Goal: Navigation & Orientation: Find specific page/section

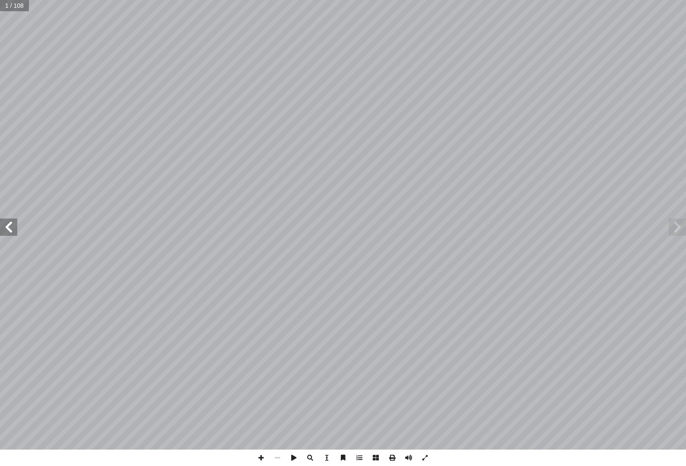
click at [3, 227] on span at bounding box center [8, 226] width 17 height 17
click at [13, 223] on span at bounding box center [8, 226] width 17 height 17
click at [14, 221] on span at bounding box center [8, 226] width 17 height 17
click at [9, 223] on span at bounding box center [8, 226] width 17 height 17
click at [13, 222] on span at bounding box center [8, 226] width 17 height 17
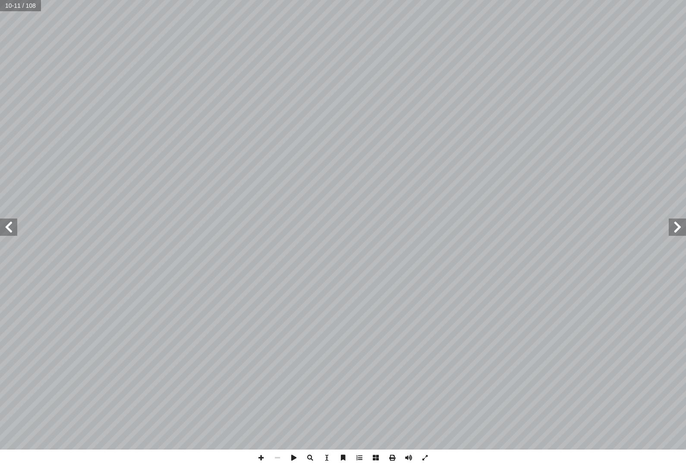
click at [12, 223] on span at bounding box center [8, 226] width 17 height 17
click at [17, 230] on span at bounding box center [8, 226] width 17 height 17
click at [8, 229] on span at bounding box center [8, 226] width 17 height 17
click at [7, 227] on span at bounding box center [8, 226] width 17 height 17
click at [6, 232] on span at bounding box center [8, 226] width 17 height 17
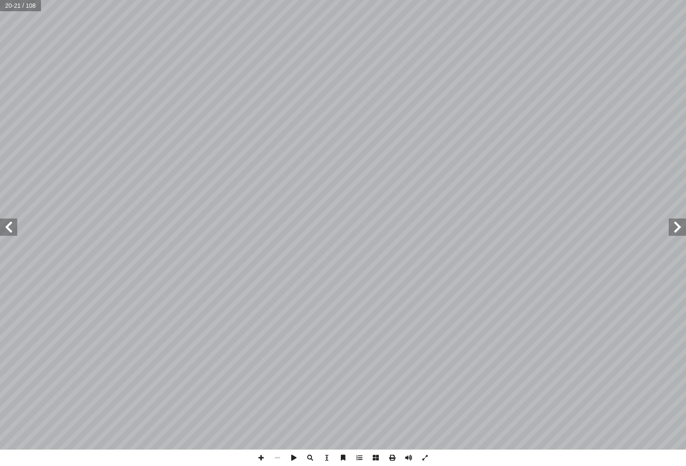
click at [7, 233] on span at bounding box center [8, 226] width 17 height 17
click at [12, 230] on span at bounding box center [8, 226] width 17 height 17
click at [5, 224] on span at bounding box center [8, 226] width 17 height 17
click at [9, 228] on span at bounding box center [8, 226] width 17 height 17
click at [11, 233] on span at bounding box center [8, 226] width 17 height 17
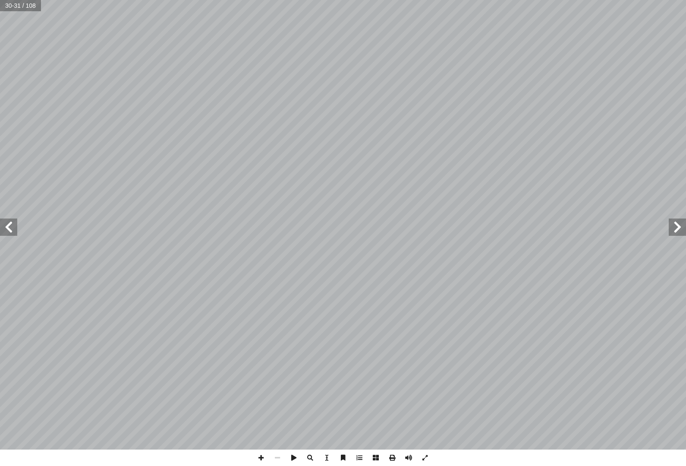
click at [14, 229] on span at bounding box center [8, 226] width 17 height 17
click at [16, 226] on span at bounding box center [8, 226] width 17 height 17
click at [11, 222] on span at bounding box center [8, 226] width 17 height 17
click at [12, 225] on span at bounding box center [8, 226] width 17 height 17
click at [16, 228] on span at bounding box center [8, 226] width 17 height 17
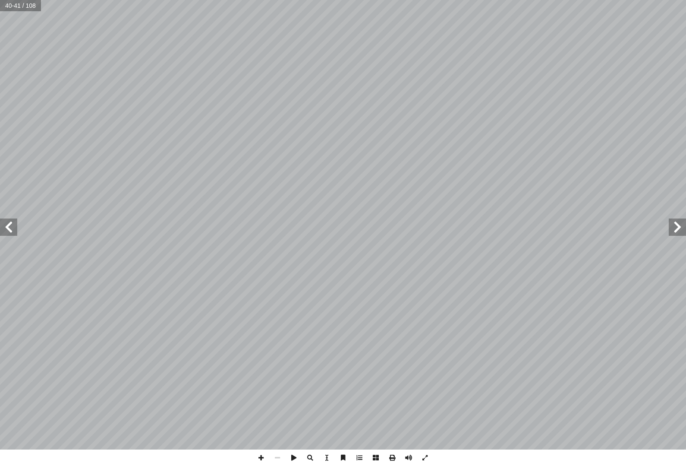
click at [14, 228] on span at bounding box center [8, 226] width 17 height 17
click at [14, 225] on span at bounding box center [8, 226] width 17 height 17
click at [16, 229] on span at bounding box center [8, 226] width 17 height 17
click at [7, 225] on span at bounding box center [8, 226] width 17 height 17
click at [12, 227] on span at bounding box center [8, 226] width 17 height 17
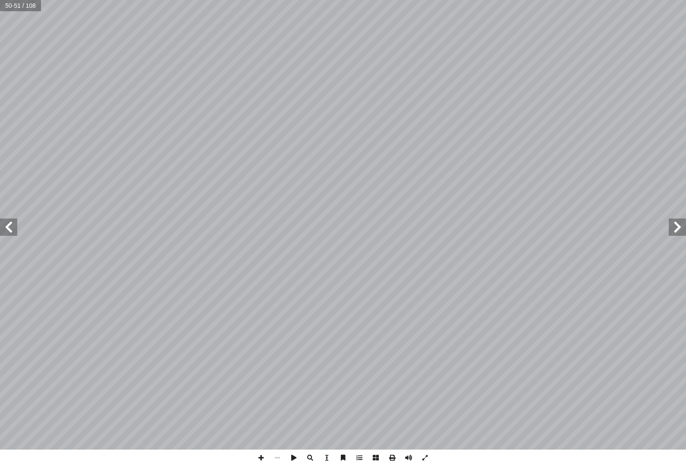
click at [13, 227] on span at bounding box center [8, 226] width 17 height 17
click at [14, 226] on span at bounding box center [8, 226] width 17 height 17
click at [16, 224] on span at bounding box center [8, 226] width 17 height 17
click at [12, 225] on span at bounding box center [8, 226] width 17 height 17
click at [7, 230] on span at bounding box center [8, 226] width 17 height 17
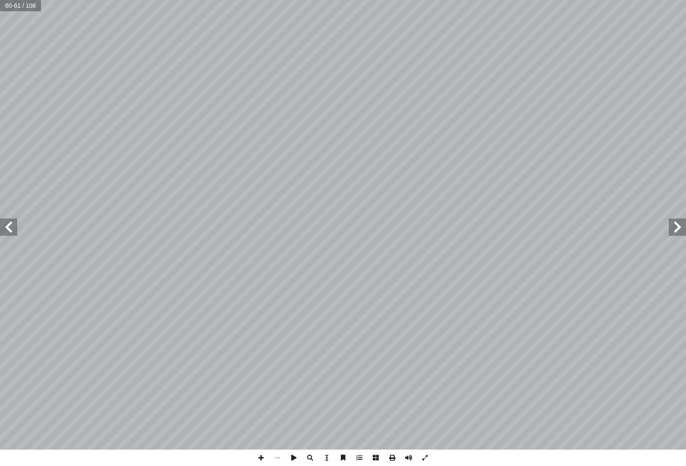
click at [13, 228] on span at bounding box center [8, 226] width 17 height 17
click at [14, 228] on span at bounding box center [8, 226] width 17 height 17
click at [7, 229] on span at bounding box center [8, 226] width 17 height 17
click at [6, 230] on span at bounding box center [8, 226] width 17 height 17
click at [13, 231] on span at bounding box center [8, 226] width 17 height 17
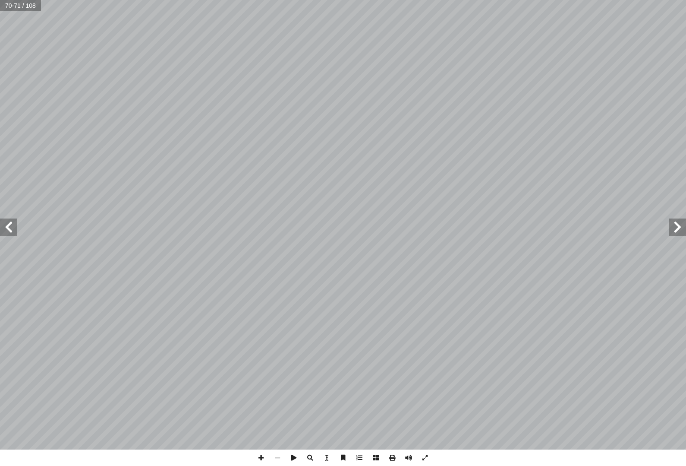
click at [6, 230] on span at bounding box center [8, 226] width 17 height 17
click at [17, 229] on span at bounding box center [8, 226] width 17 height 17
click at [16, 225] on span at bounding box center [8, 226] width 17 height 17
click at [14, 227] on span at bounding box center [8, 226] width 17 height 17
click at [14, 230] on span at bounding box center [8, 226] width 17 height 17
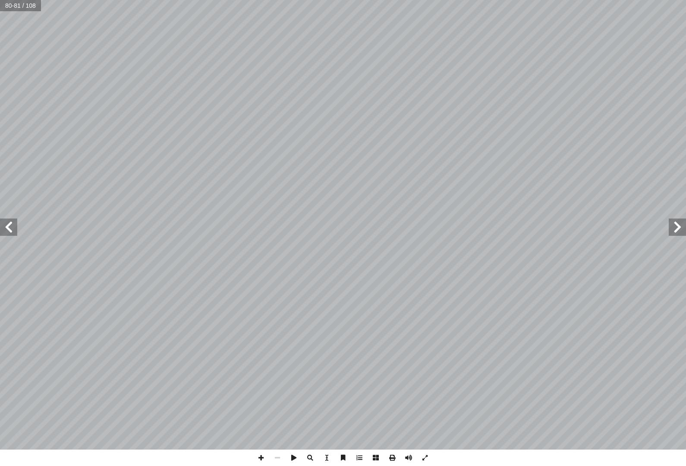
click at [7, 229] on span at bounding box center [8, 226] width 17 height 17
click at [13, 227] on span at bounding box center [8, 226] width 17 height 17
click at [14, 229] on span at bounding box center [8, 226] width 17 height 17
click at [12, 225] on span at bounding box center [8, 226] width 17 height 17
click at [14, 229] on span at bounding box center [8, 226] width 17 height 17
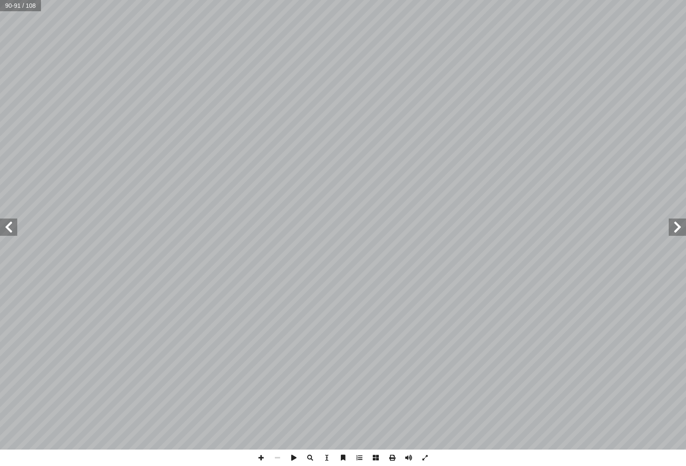
click at [9, 229] on span at bounding box center [8, 226] width 17 height 17
click at [16, 230] on span at bounding box center [8, 226] width 17 height 17
click at [9, 227] on span at bounding box center [8, 226] width 17 height 17
click at [12, 227] on span at bounding box center [8, 226] width 17 height 17
click at [12, 223] on span at bounding box center [8, 226] width 17 height 17
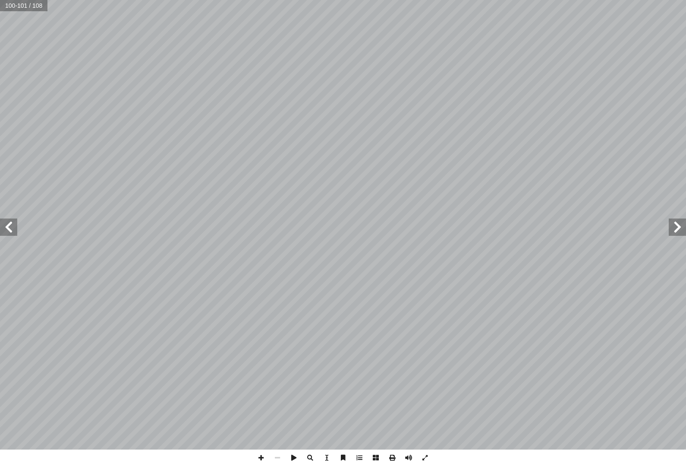
click at [8, 224] on span at bounding box center [8, 226] width 17 height 17
click at [4, 219] on span at bounding box center [8, 226] width 17 height 17
click at [679, 233] on span at bounding box center [677, 226] width 17 height 17
click at [676, 235] on span at bounding box center [677, 226] width 17 height 17
click at [678, 234] on span at bounding box center [677, 226] width 17 height 17
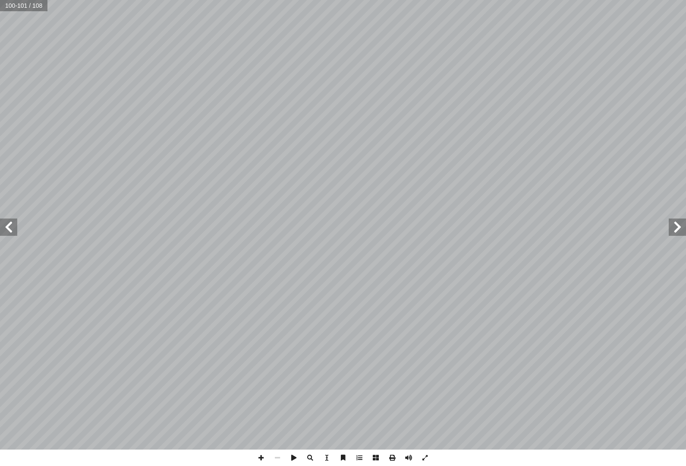
click at [682, 233] on span at bounding box center [677, 226] width 17 height 17
